Goal: Contribute content

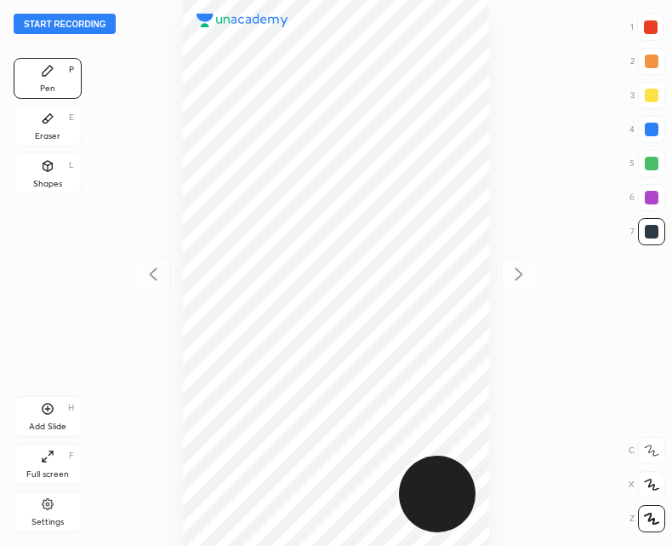
scroll to position [546, 400]
click at [46, 26] on button "Start recording" at bounding box center [65, 24] width 102 height 20
click at [75, 21] on button "End recording" at bounding box center [61, 24] width 94 height 20
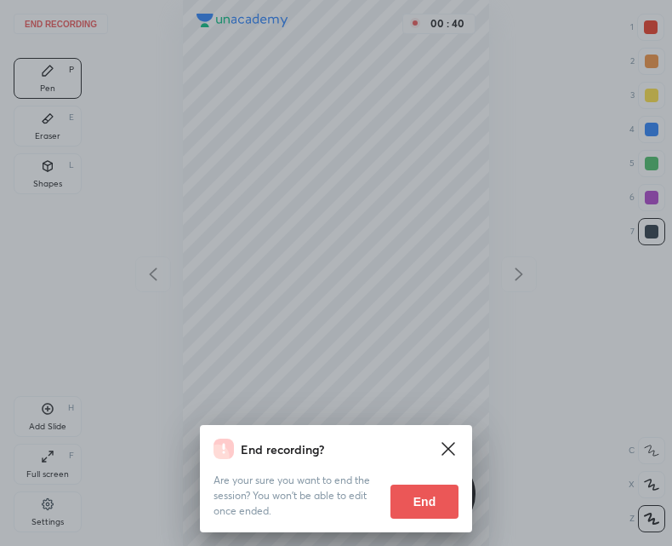
click at [421, 498] on button "End" at bounding box center [425, 501] width 68 height 34
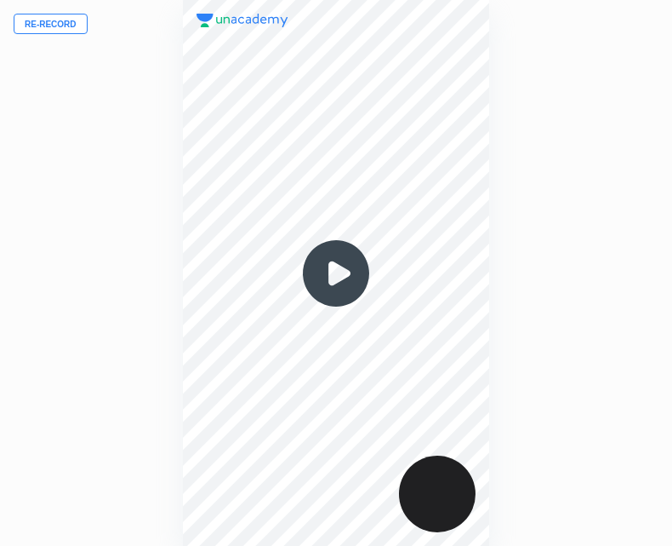
click at [56, 26] on button "Re-record" at bounding box center [51, 24] width 74 height 20
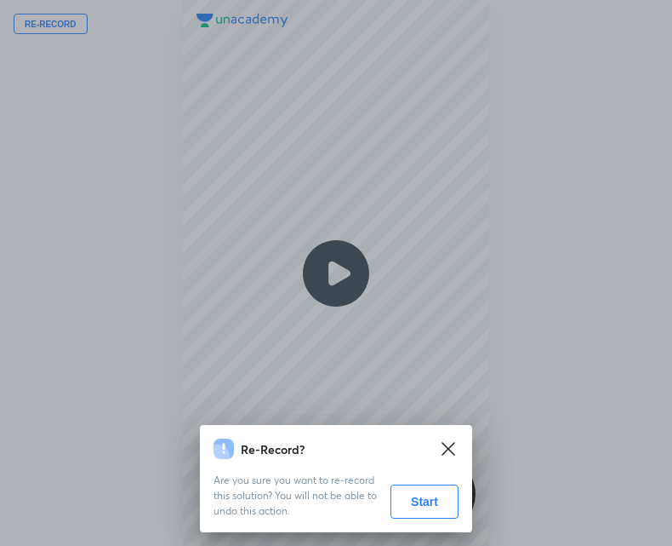
click at [400, 498] on button "Start" at bounding box center [425, 501] width 68 height 34
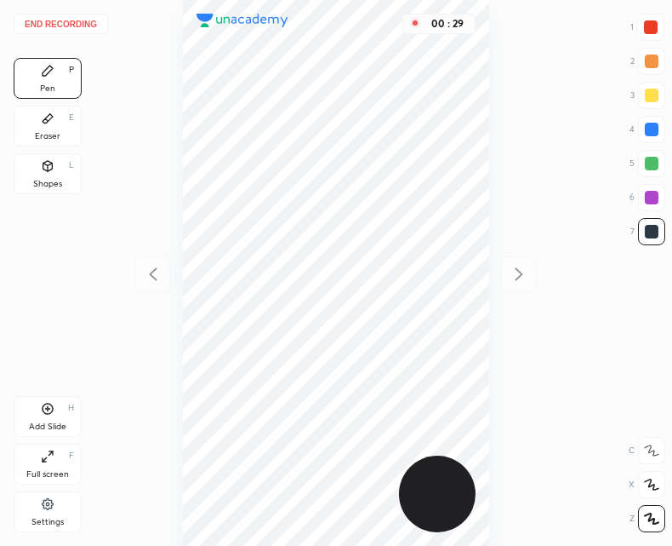
click at [39, 415] on div "Add Slide H" at bounding box center [48, 416] width 68 height 41
click at [149, 274] on icon at bounding box center [153, 274] width 20 height 20
click at [46, 417] on div "Add Slide H" at bounding box center [48, 416] width 68 height 41
click at [37, 415] on div "Add Slide H" at bounding box center [48, 416] width 68 height 41
click at [178, 269] on div "01 : 43" at bounding box center [336, 273] width 400 height 546
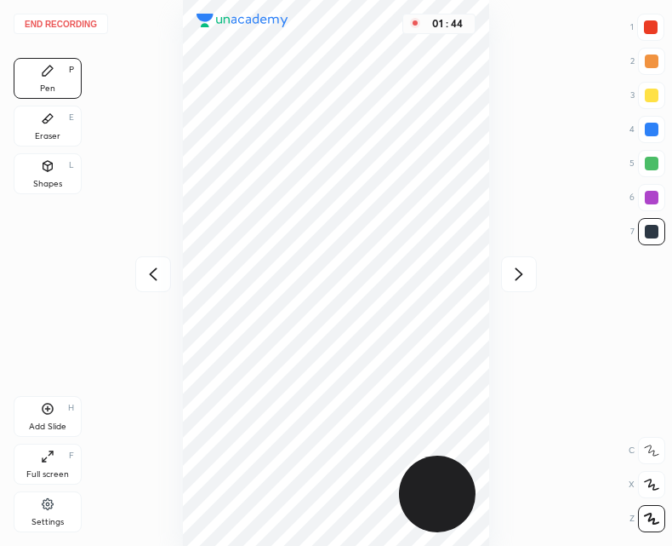
click at [155, 282] on icon at bounding box center [153, 274] width 20 height 20
click at [523, 278] on icon at bounding box center [519, 274] width 20 height 20
click at [512, 260] on div at bounding box center [519, 274] width 36 height 36
click at [77, 20] on button "End recording" at bounding box center [61, 24] width 94 height 20
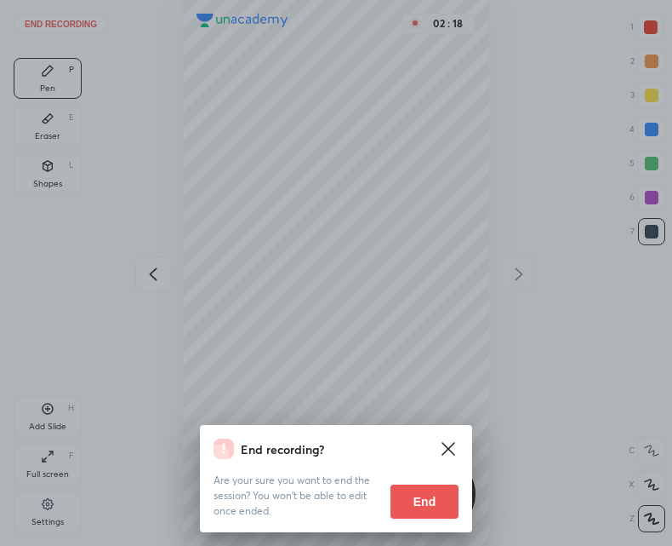
click at [428, 508] on button "End" at bounding box center [425, 501] width 68 height 34
